Goal: Transaction & Acquisition: Purchase product/service

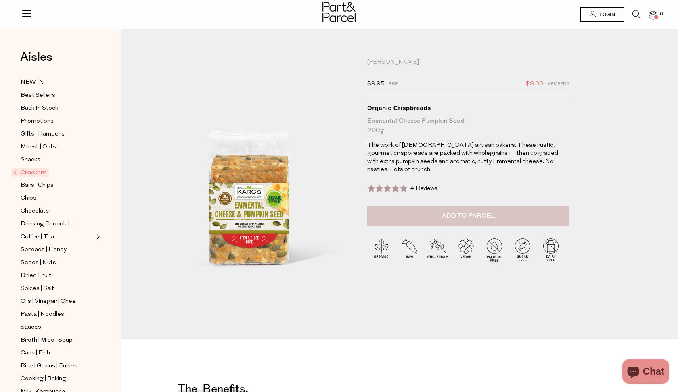
click at [453, 212] on span "Add to Parcel" at bounding box center [468, 216] width 53 height 9
click at [560, 207] on button "button" at bounding box center [557, 215] width 23 height 18
type input "2"
click at [557, 206] on button "button" at bounding box center [557, 215] width 23 height 18
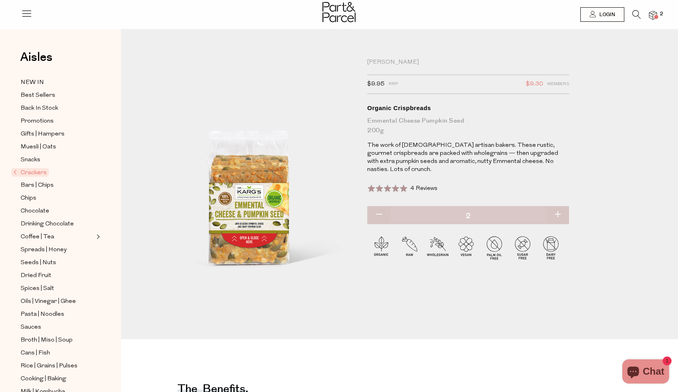
type input "3"
click at [558, 206] on button "button" at bounding box center [557, 215] width 23 height 18
type input "4"
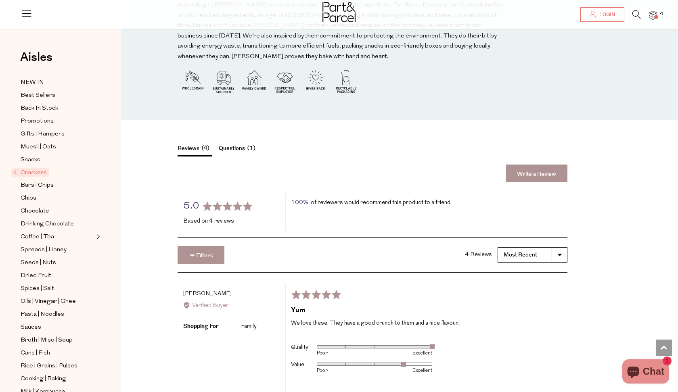
scroll to position [1007, 0]
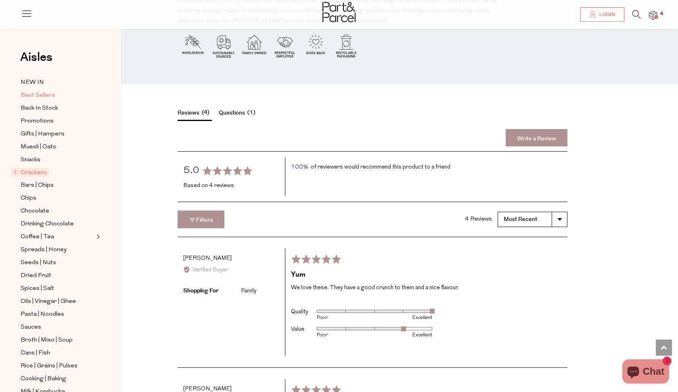
click at [37, 91] on span "Best Sellers" at bounding box center [38, 96] width 35 height 10
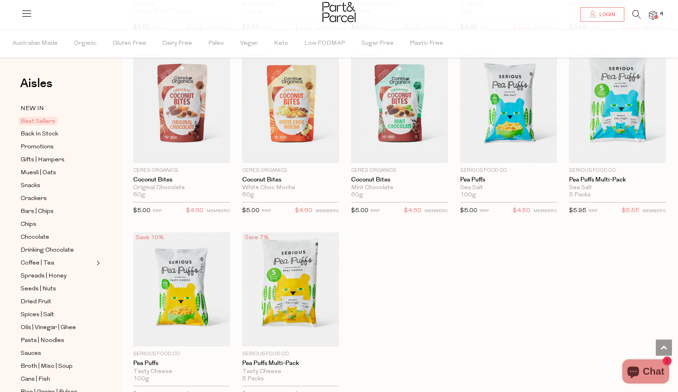
scroll to position [1350, 0]
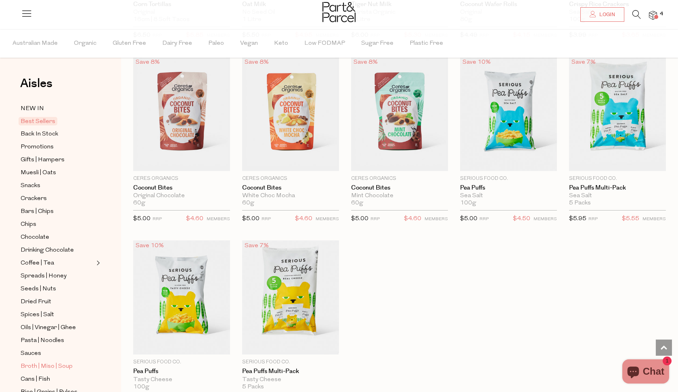
click at [51, 363] on span "Broth | Miso | Soup" at bounding box center [47, 367] width 52 height 10
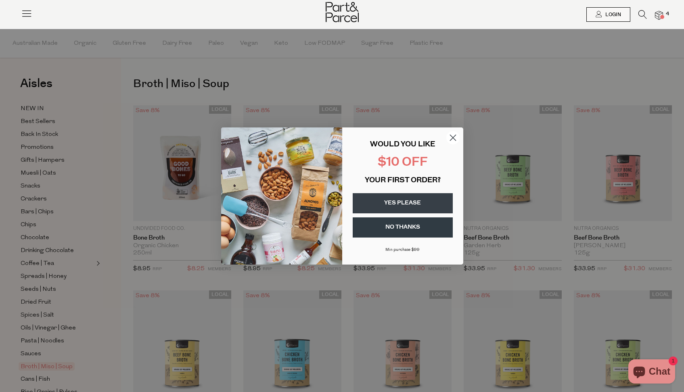
click at [408, 203] on button "YES PLEASE" at bounding box center [403, 203] width 100 height 20
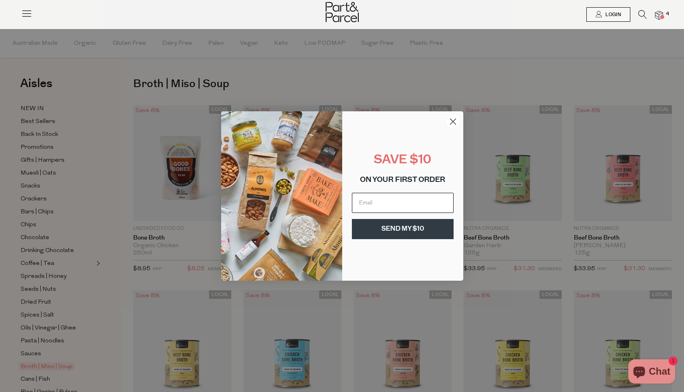
click at [400, 206] on input "Email" at bounding box center [403, 203] width 102 height 20
type input "ccolebrook@me.com"
click at [420, 230] on button "SEND MY $10" at bounding box center [403, 229] width 102 height 20
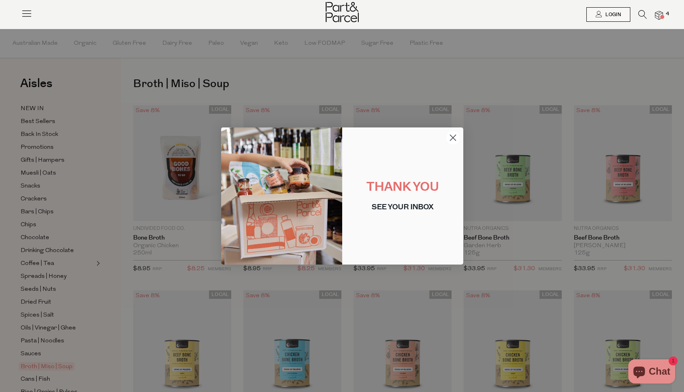
click at [457, 140] on circle "Close dialog" at bounding box center [452, 137] width 13 height 13
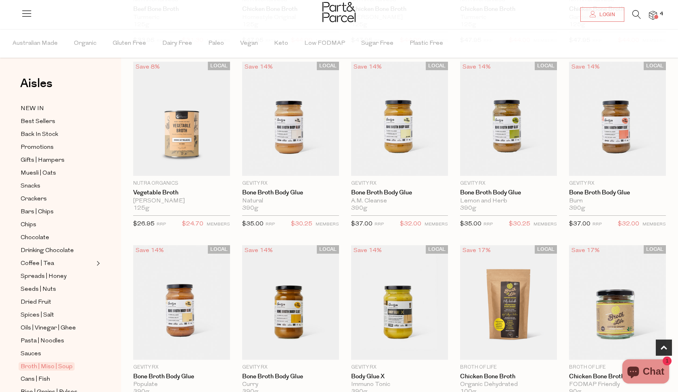
scroll to position [411, 0]
click at [187, 167] on span "Add To Parcel" at bounding box center [182, 167] width 50 height 8
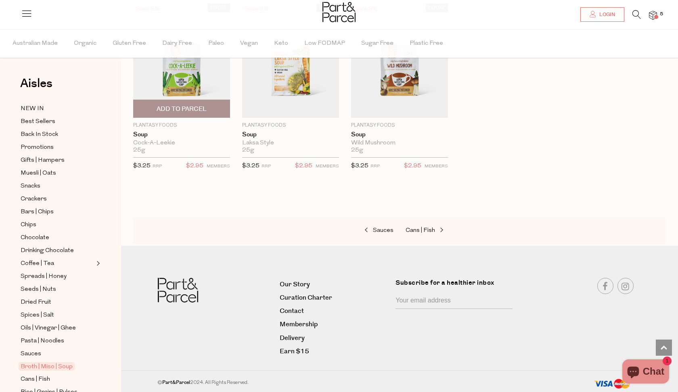
scroll to position [1202, 0]
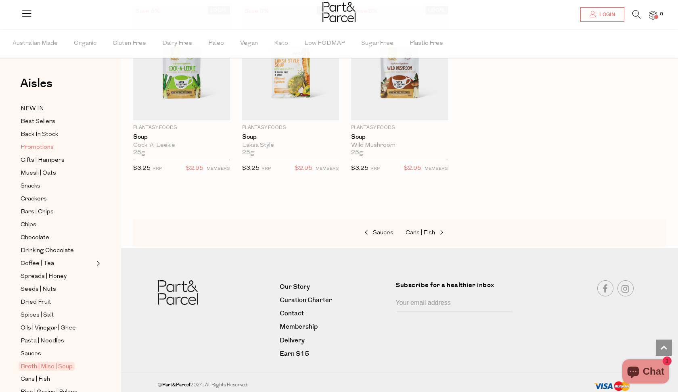
click at [49, 148] on span "Promotions" at bounding box center [37, 148] width 33 height 10
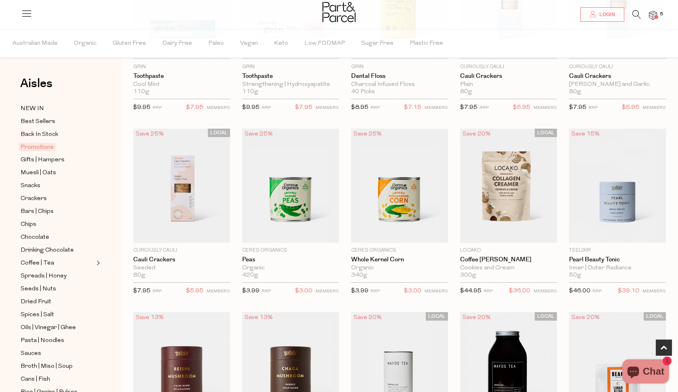
scroll to position [169, 0]
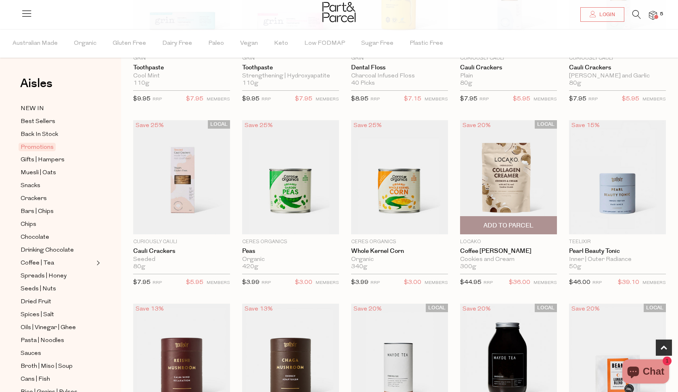
click at [509, 226] on span "Add To Parcel" at bounding box center [509, 226] width 50 height 8
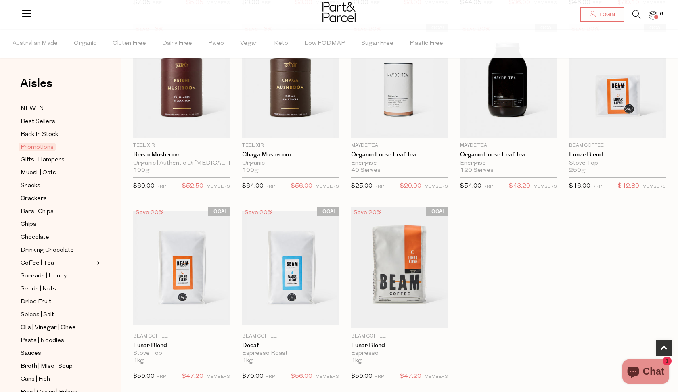
scroll to position [442, 0]
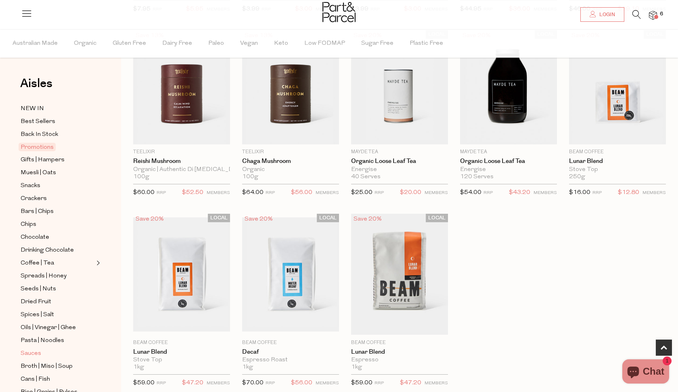
click at [29, 353] on span "Sauces" at bounding box center [31, 354] width 21 height 10
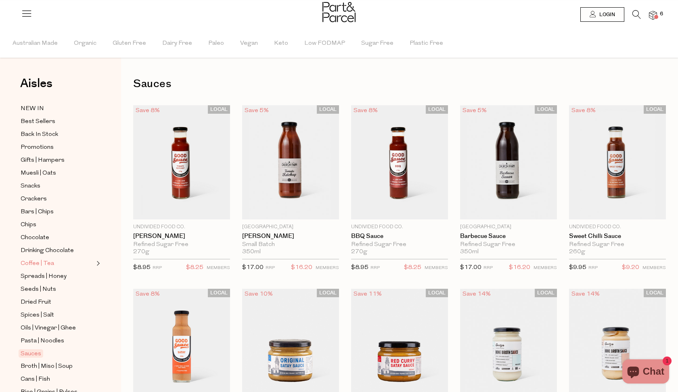
click at [50, 266] on span "Coffee | Tea" at bounding box center [38, 264] width 34 height 10
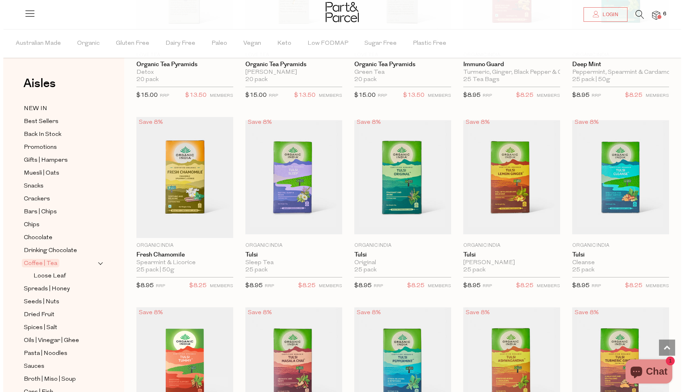
scroll to position [751, 0]
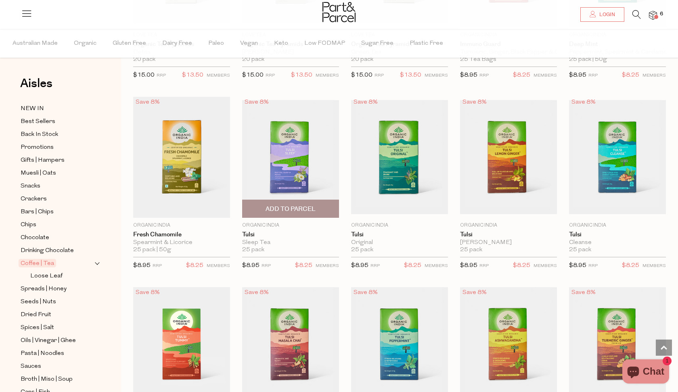
click at [307, 211] on span "Add To Parcel" at bounding box center [291, 209] width 50 height 8
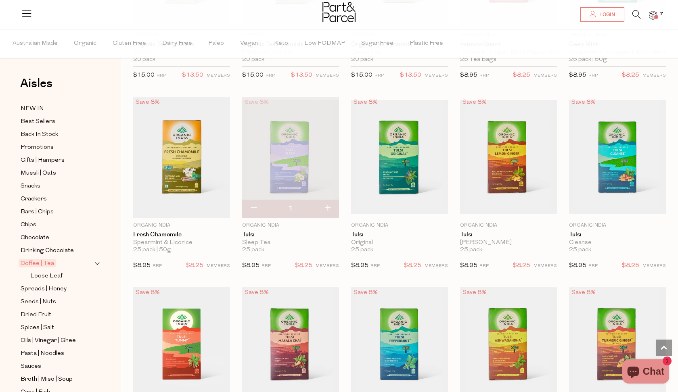
click at [635, 13] on icon at bounding box center [637, 14] width 8 height 9
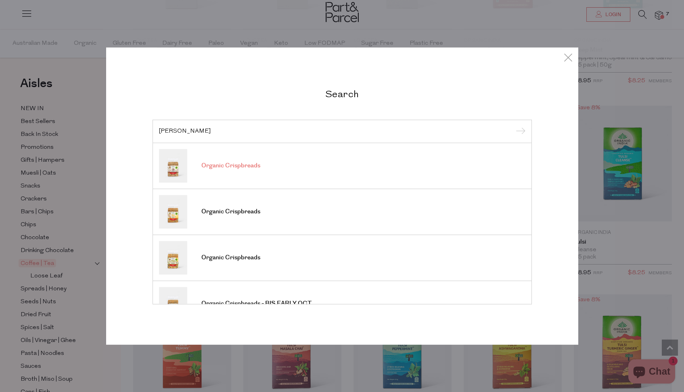
type input "karg"
click at [243, 166] on span "Organic Crispbreads" at bounding box center [230, 166] width 59 height 8
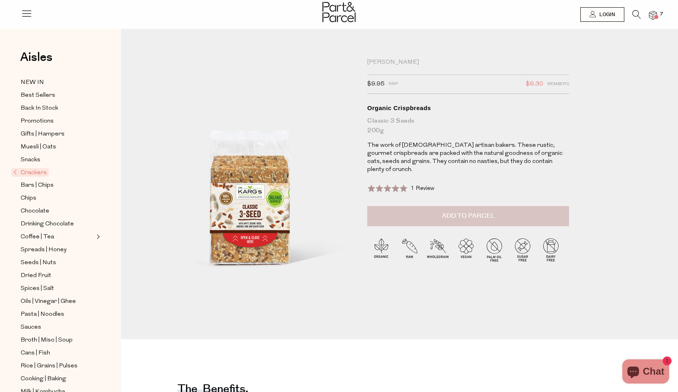
click at [461, 212] on span "Add to Parcel" at bounding box center [468, 216] width 53 height 9
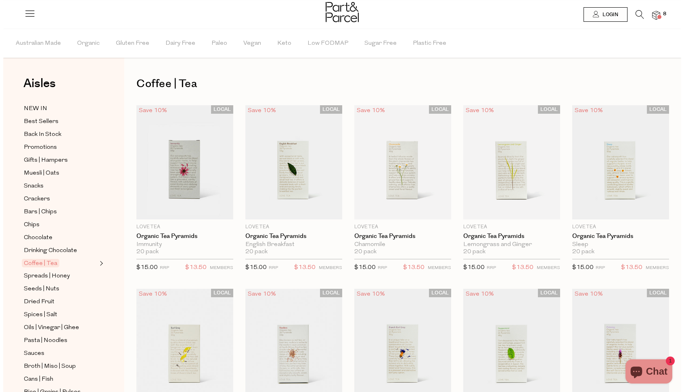
scroll to position [751, 0]
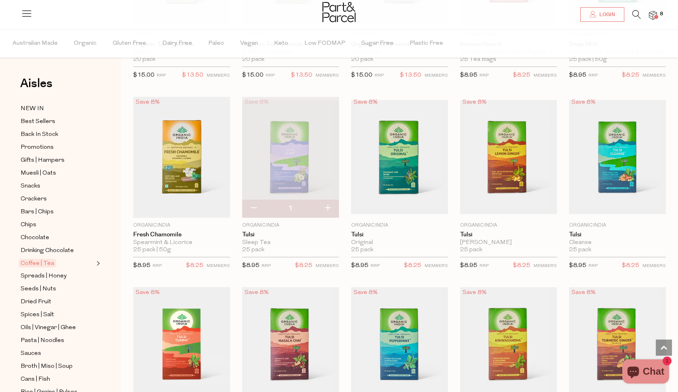
click at [636, 14] on icon at bounding box center [637, 14] width 8 height 9
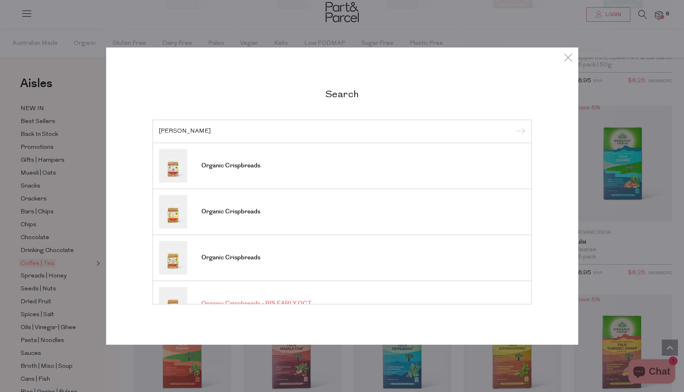
type input "karg"
click at [306, 291] on link "Organic Crispbreads - BIS EARLY OCT" at bounding box center [342, 304] width 367 height 34
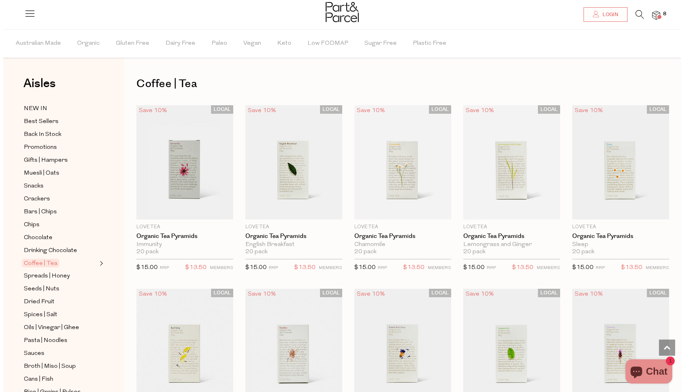
scroll to position [751, 0]
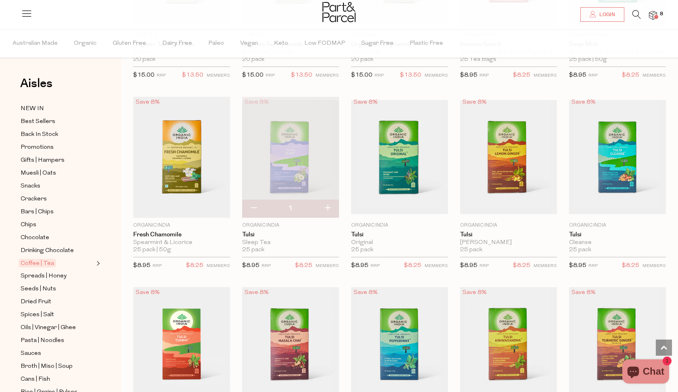
click at [636, 16] on icon at bounding box center [637, 14] width 8 height 9
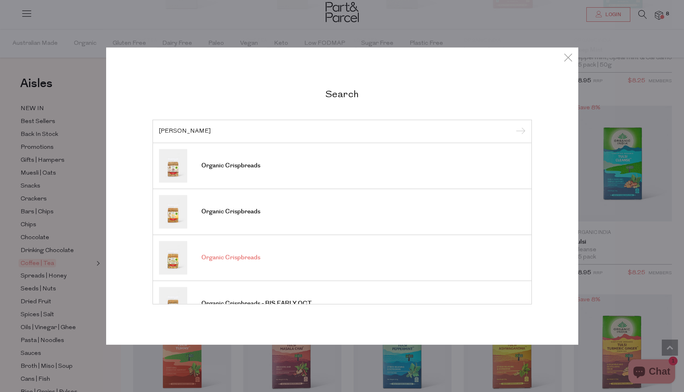
type input "karg"
click at [229, 261] on span "Organic Crispbreads" at bounding box center [230, 258] width 59 height 8
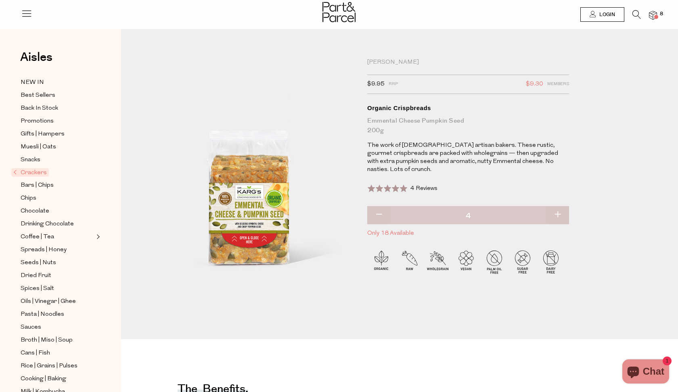
click at [554, 207] on button "button" at bounding box center [557, 215] width 23 height 18
type input "5"
click at [37, 172] on span "Crackers" at bounding box center [30, 172] width 38 height 8
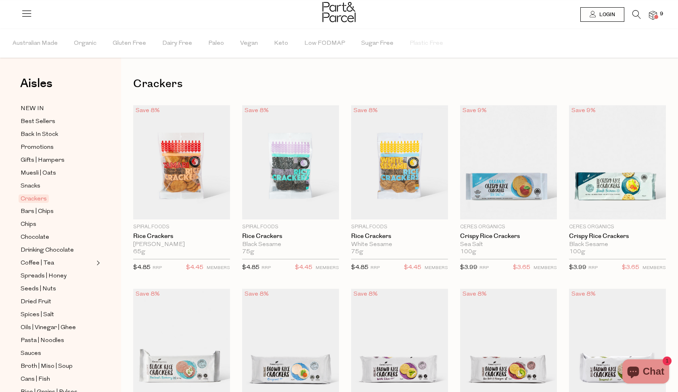
type input "5"
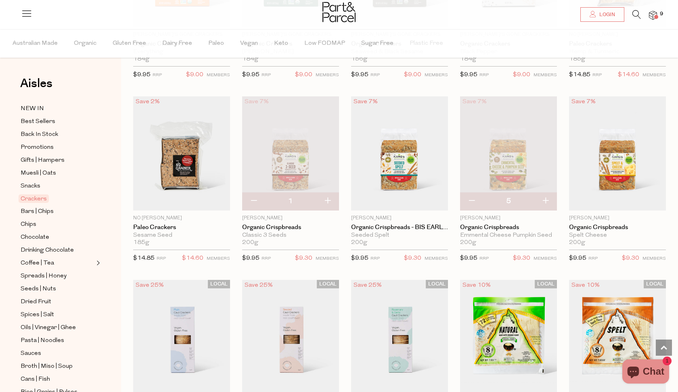
scroll to position [918, 0]
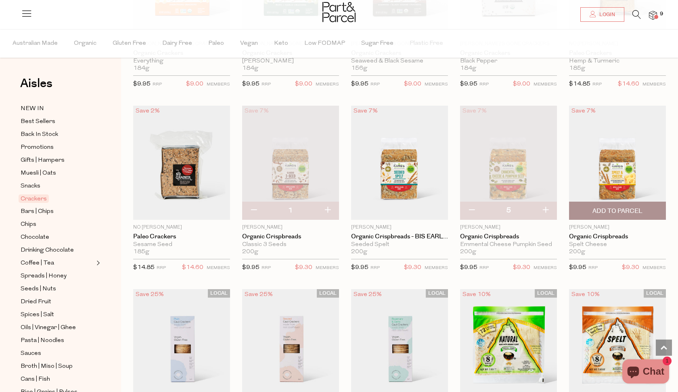
click at [631, 214] on span "Add To Parcel" at bounding box center [618, 210] width 92 height 17
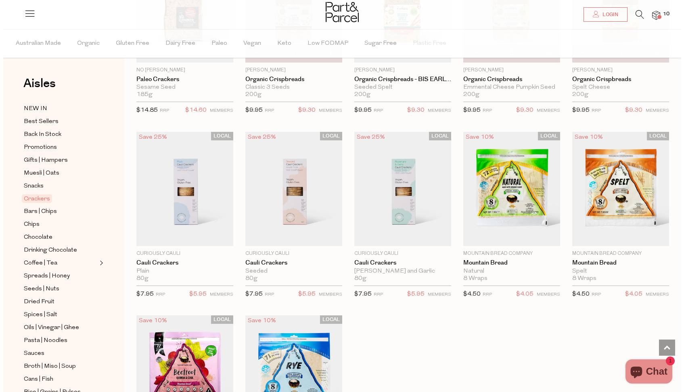
scroll to position [1001, 0]
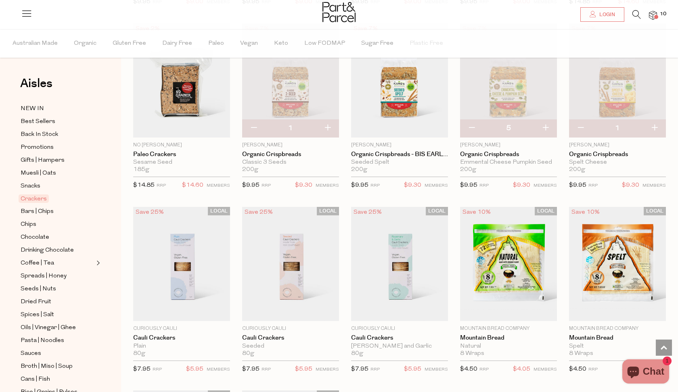
click at [329, 132] on button "button" at bounding box center [327, 128] width 23 height 18
type input "2"
click at [653, 17] on img at bounding box center [653, 15] width 8 height 9
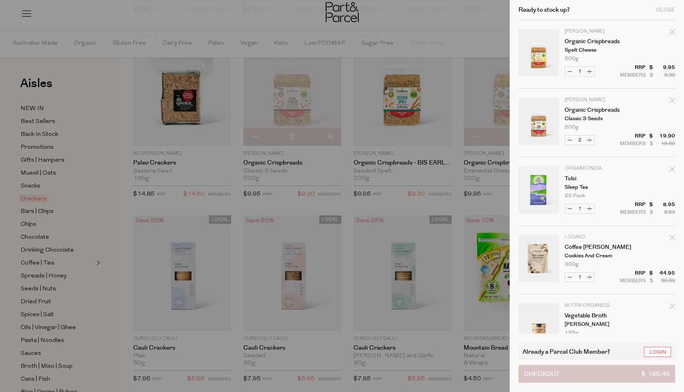
click at [631, 374] on button "Checkout $ 160.45" at bounding box center [597, 374] width 157 height 18
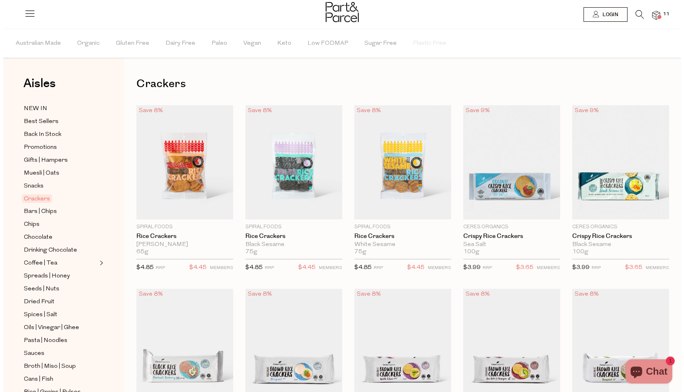
scroll to position [1001, 0]
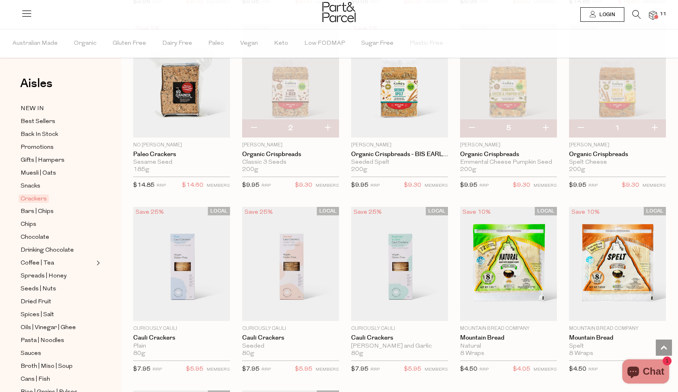
click at [604, 16] on span "Login" at bounding box center [606, 14] width 18 height 7
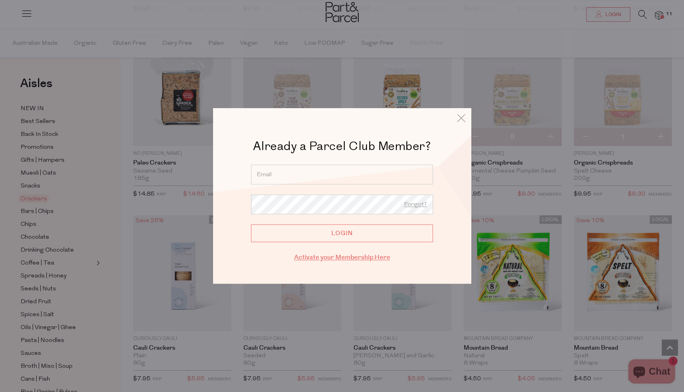
click at [329, 258] on link "Activate your Membership Here" at bounding box center [342, 257] width 96 height 9
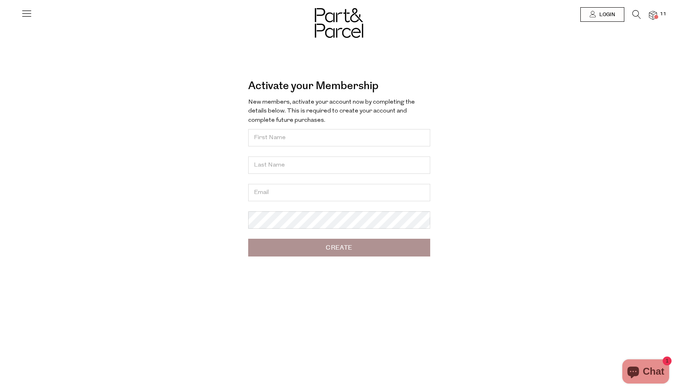
click at [417, 137] on input "text" at bounding box center [339, 137] width 182 height 17
click at [360, 138] on input "text" at bounding box center [339, 137] width 182 height 17
type input "[PERSON_NAME]"
type input "Colebrook"
type input "[EMAIL_ADDRESS][DOMAIN_NAME]"
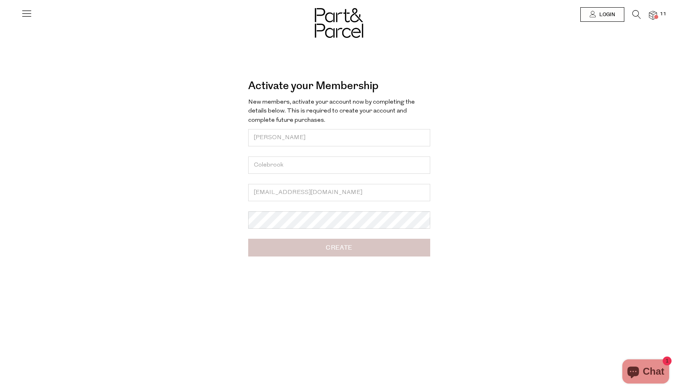
click at [334, 249] on input "Create" at bounding box center [339, 248] width 182 height 18
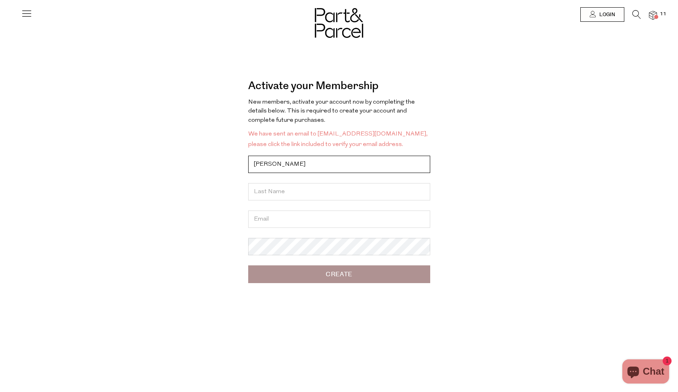
type input "[PERSON_NAME]"
type input "Colebrook"
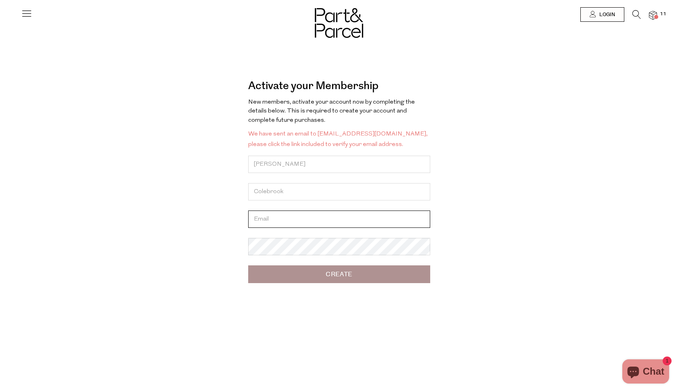
type input "[EMAIL_ADDRESS][DOMAIN_NAME]"
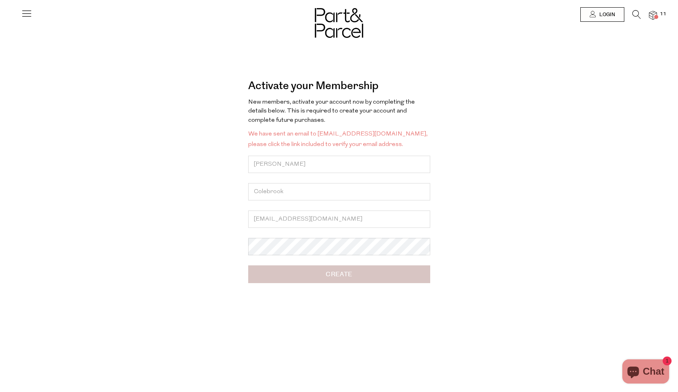
click at [344, 278] on input "Create" at bounding box center [339, 275] width 182 height 18
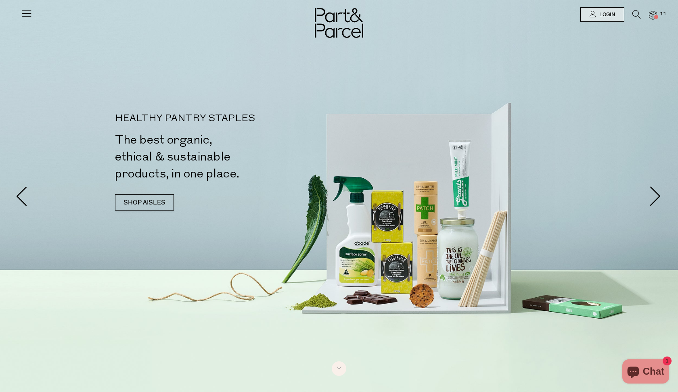
click at [600, 7] on div at bounding box center [339, 14] width 678 height 29
click at [601, 15] on span "Login" at bounding box center [606, 14] width 18 height 7
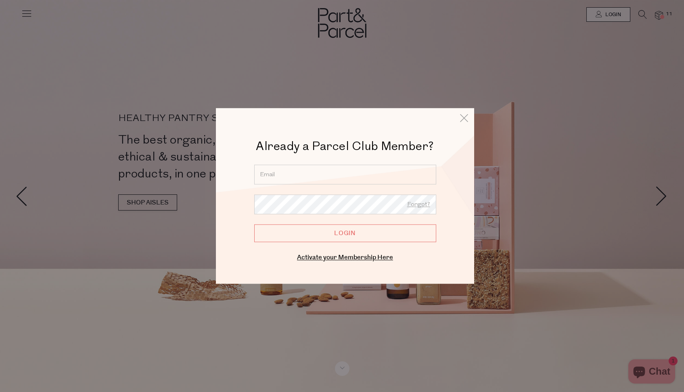
type input "ccolebrook@me.com"
click at [345, 233] on input "Login" at bounding box center [345, 233] width 182 height 18
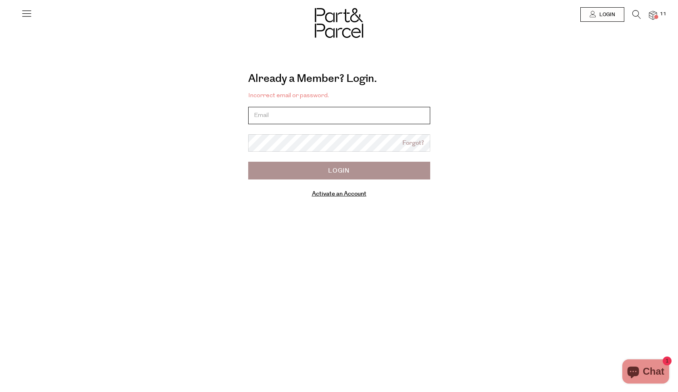
type input "[EMAIL_ADDRESS][DOMAIN_NAME]"
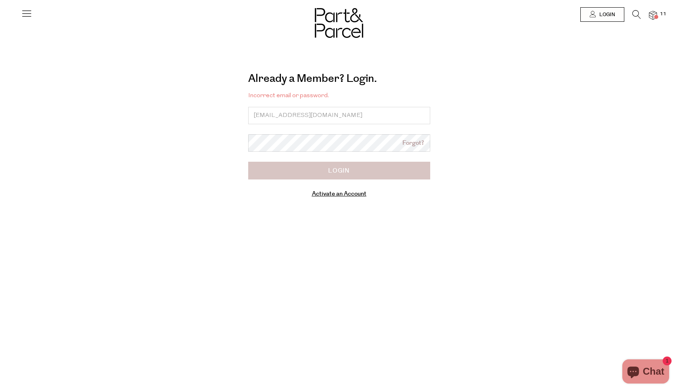
click at [377, 171] on input "Login" at bounding box center [339, 171] width 182 height 18
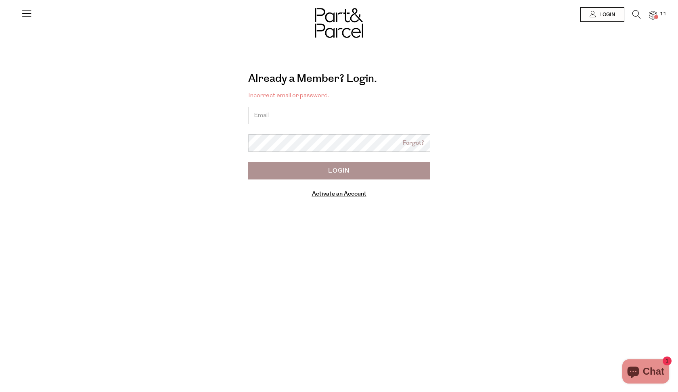
click at [346, 195] on link "Activate an Account" at bounding box center [339, 194] width 55 height 8
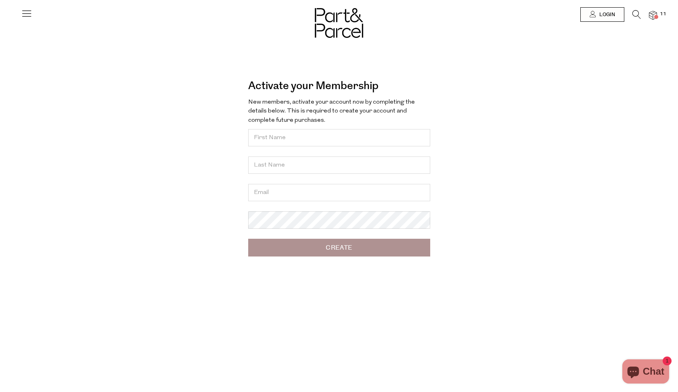
click at [633, 374] on icon "Chat window" at bounding box center [633, 373] width 12 height 12
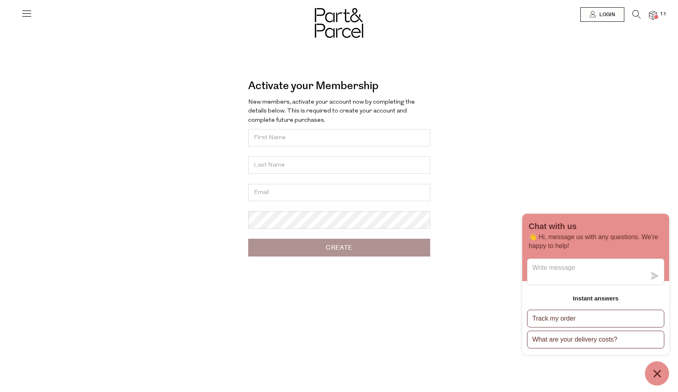
click at [654, 14] on img at bounding box center [653, 15] width 8 height 9
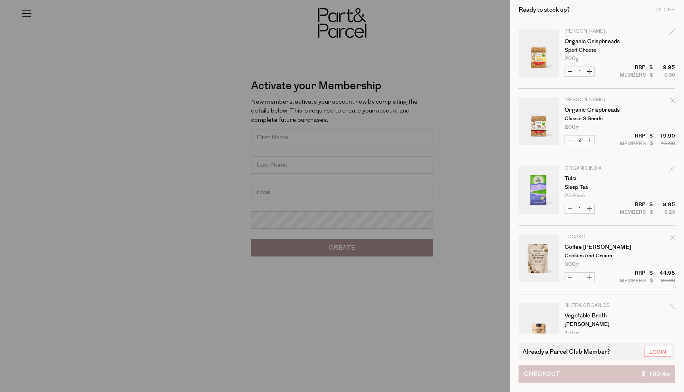
click at [565, 377] on button "Checkout $ 160.45" at bounding box center [597, 374] width 157 height 18
